Goal: Information Seeking & Learning: Understand process/instructions

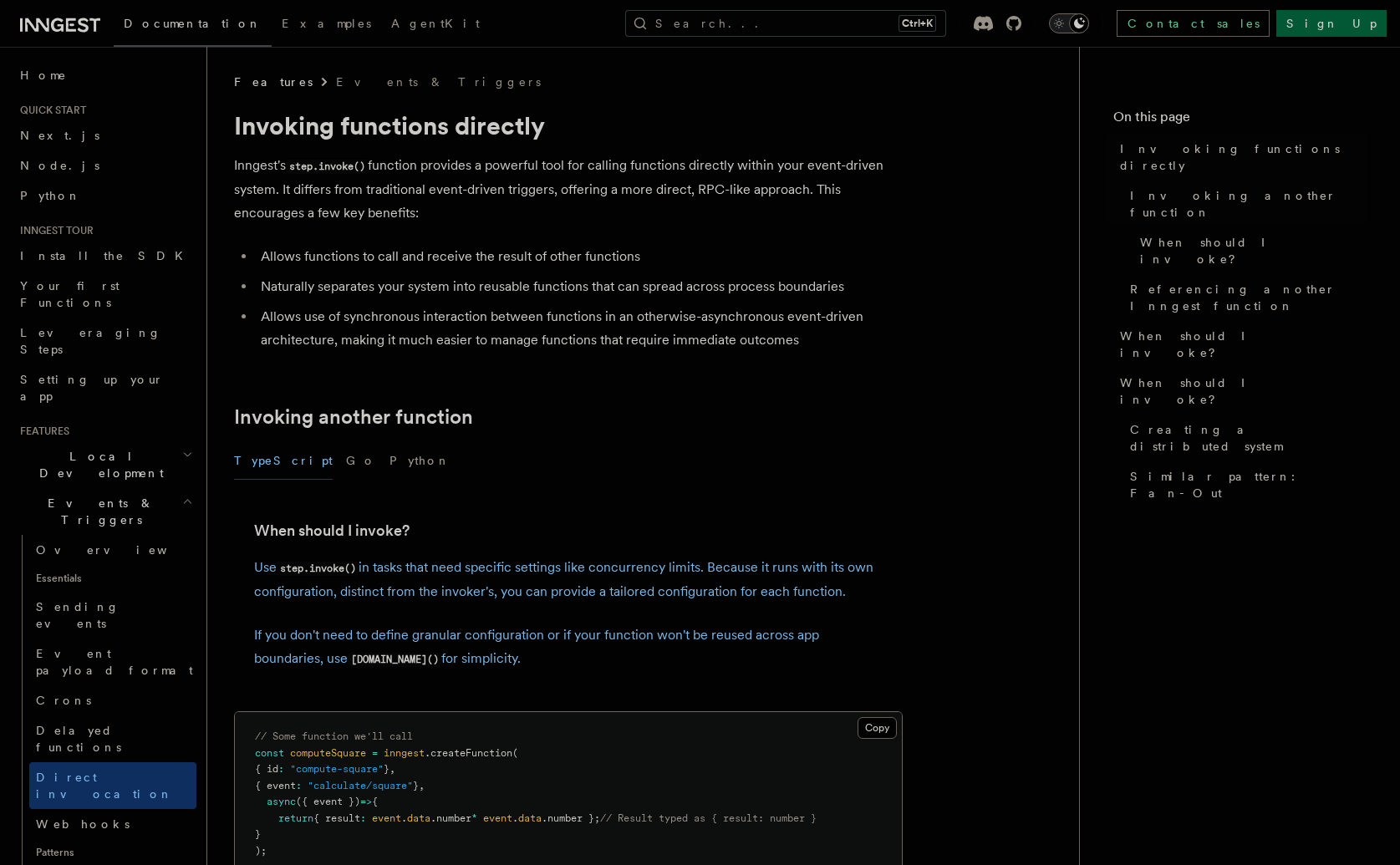
scroll to position [347, 0]
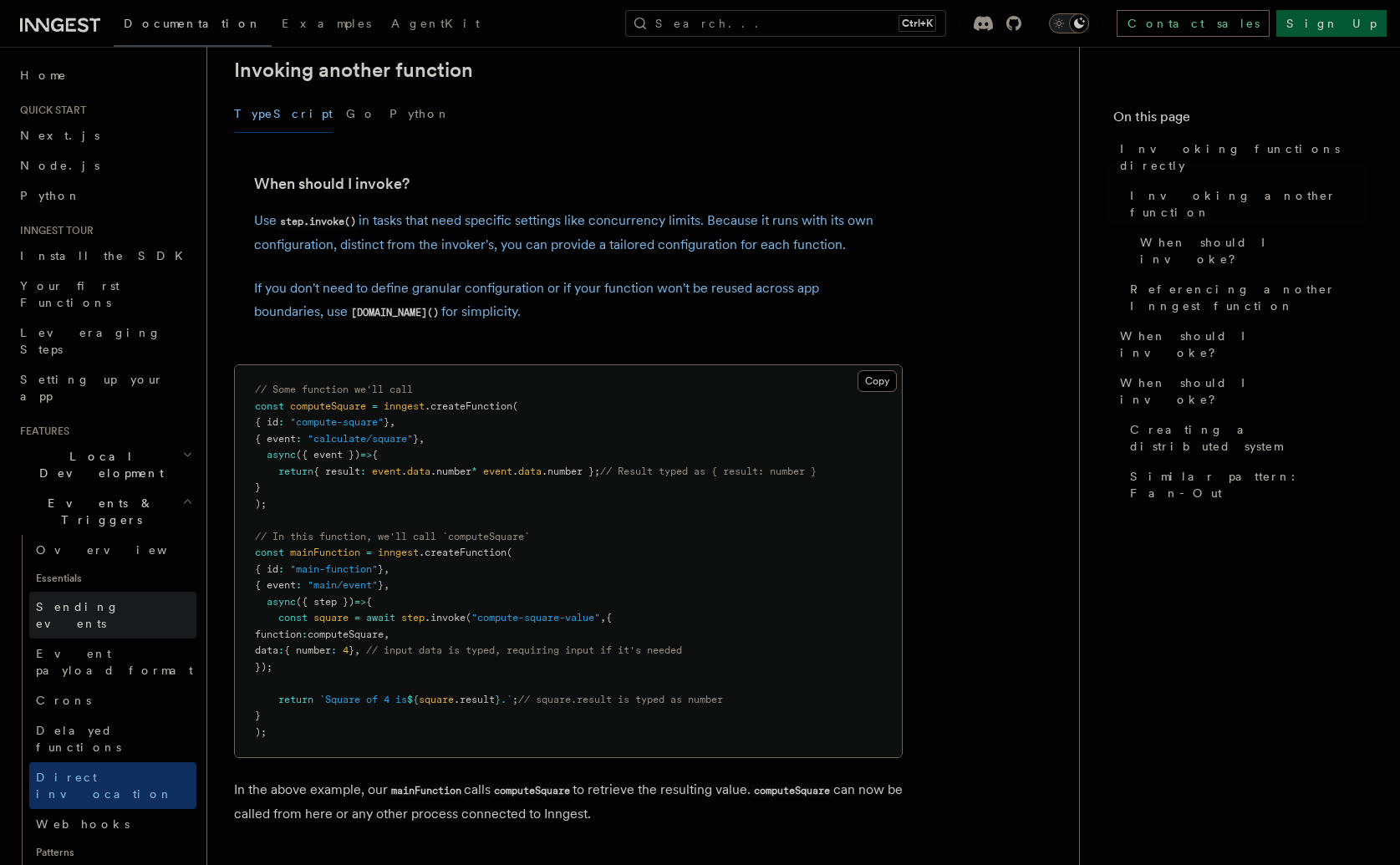
click at [123, 592] on link "Sending events" at bounding box center [112, 615] width 167 height 47
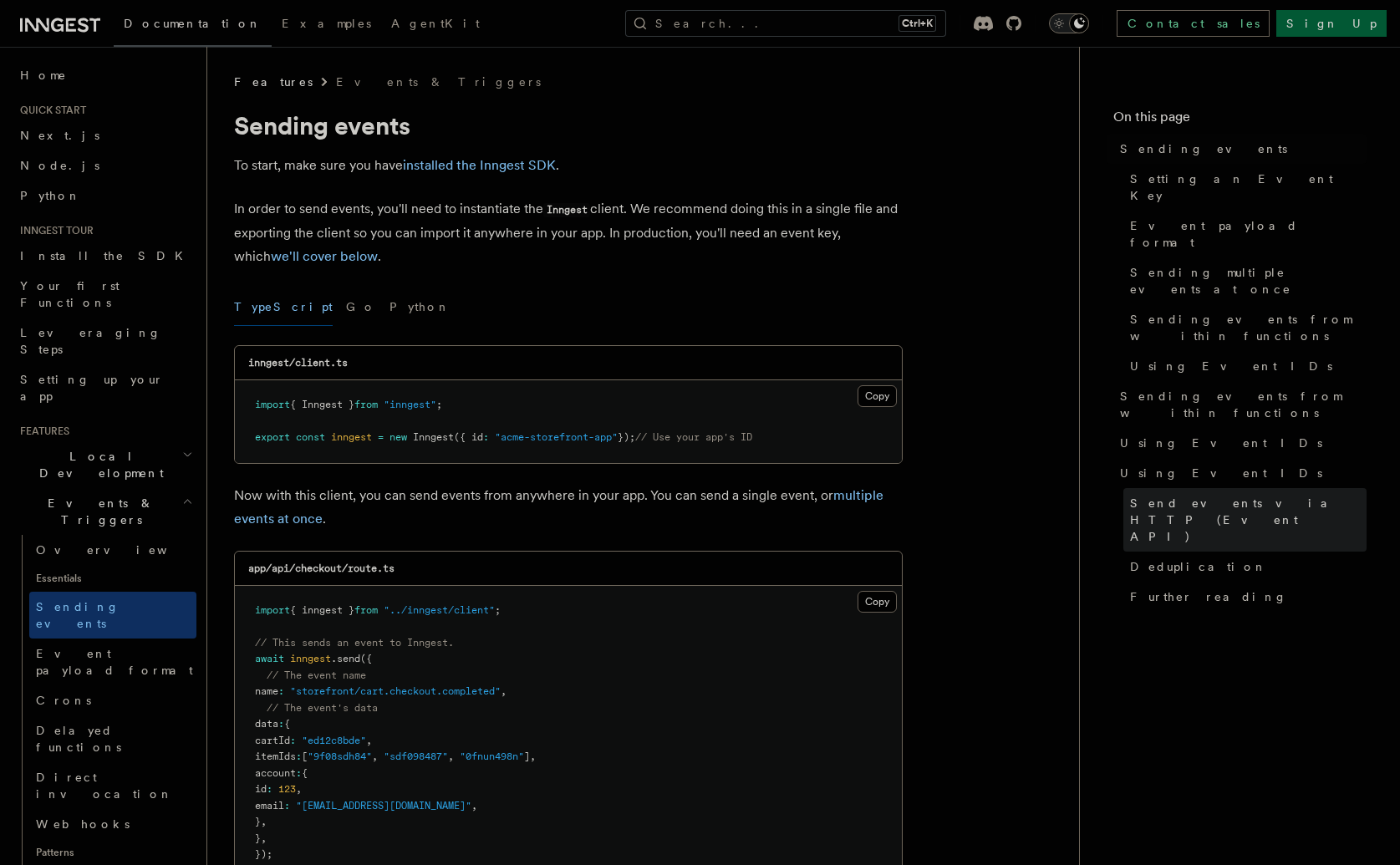
click at [1237, 495] on span "Send events via HTTP (Event API)" at bounding box center [1248, 520] width 236 height 50
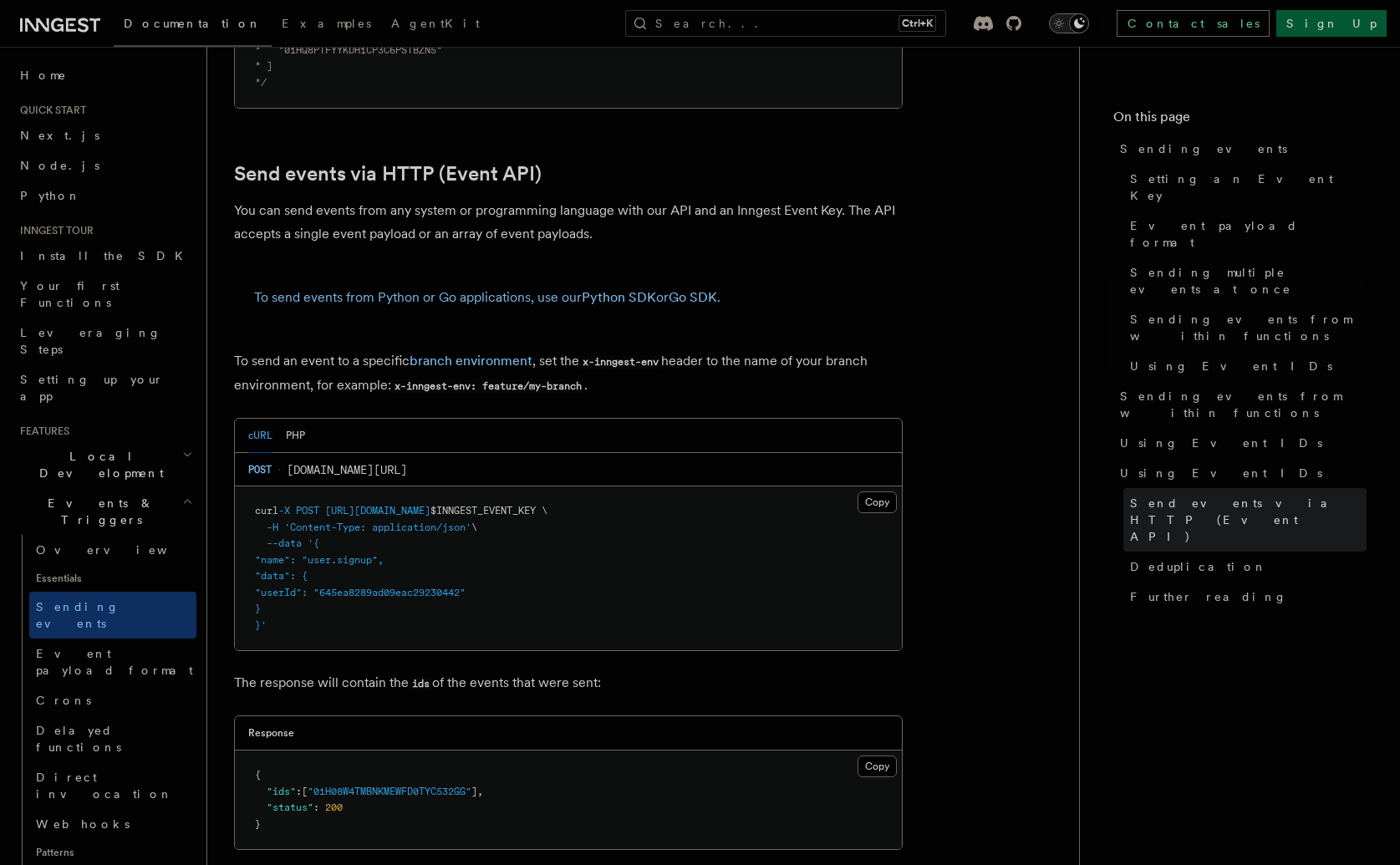
scroll to position [3455, 0]
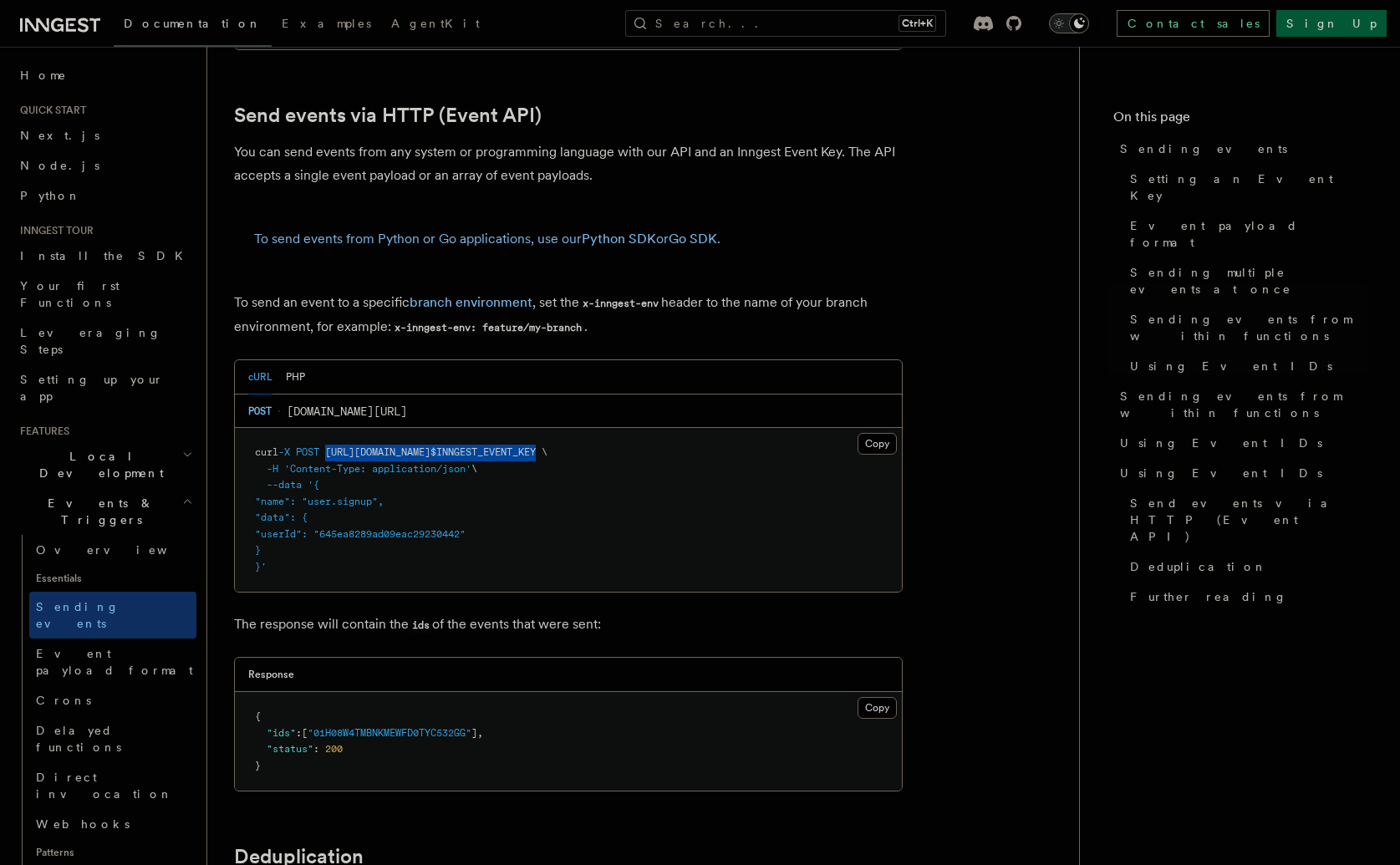
drag, startPoint x: 543, startPoint y: 428, endPoint x: 332, endPoint y: 429, distance: 211.0
click at [332, 446] on span "curl -X POST [URL][DOMAIN_NAME] $INNGEST_EVENT_KEY \" at bounding box center [401, 452] width 293 height 12
click at [641, 460] on pre "curl -X POST [URL][DOMAIN_NAME] $INNGEST_EVENT_KEY \ -H 'Content-Type: applicat…" at bounding box center [568, 509] width 667 height 163
drag, startPoint x: 335, startPoint y: 427, endPoint x: 436, endPoint y: 432, distance: 101.1
click at [436, 446] on span "curl -X POST [URL][DOMAIN_NAME] $INNGEST_EVENT_KEY \" at bounding box center [401, 452] width 293 height 12
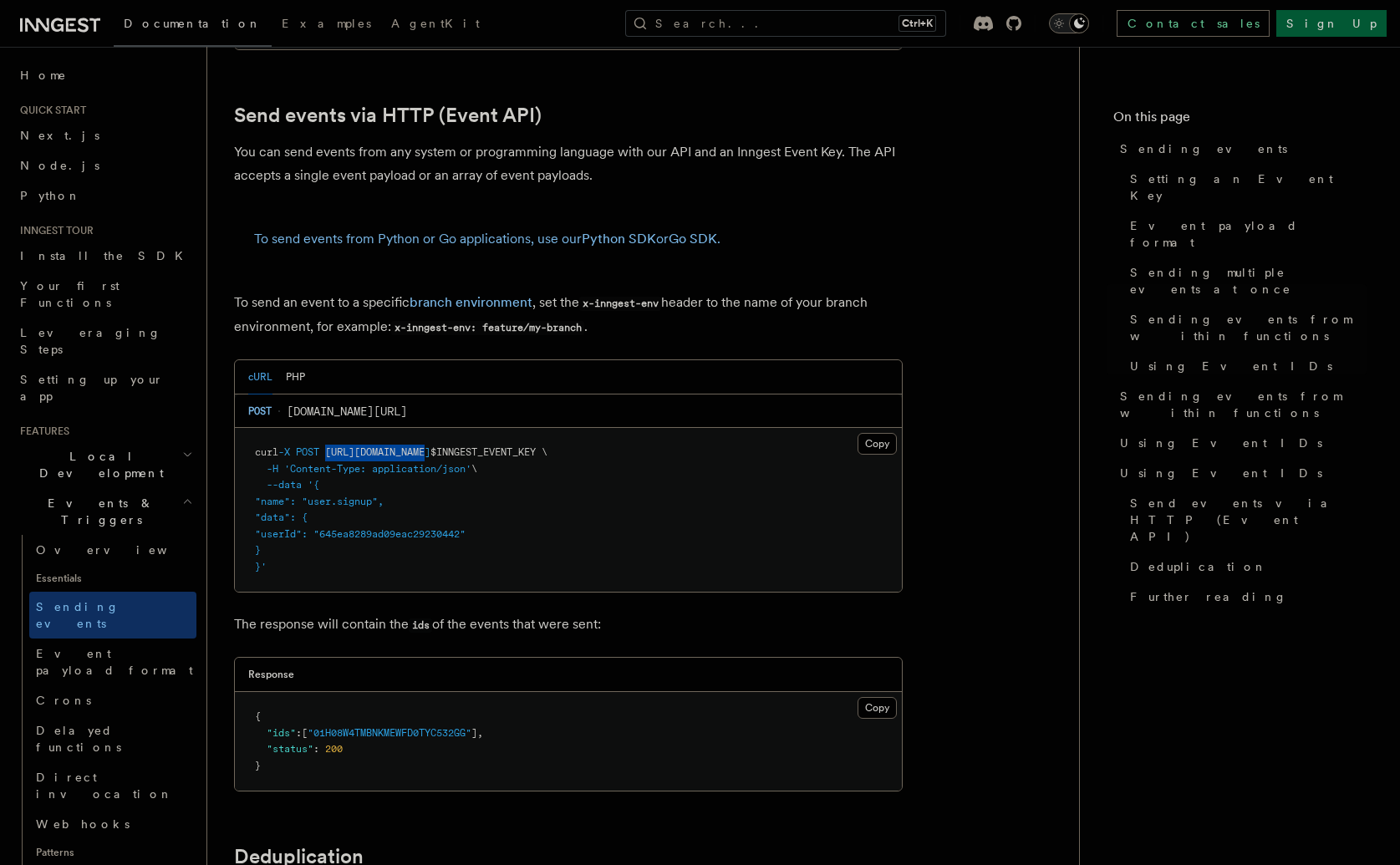
copy span "[URL][DOMAIN_NAME]"
